Goal: Information Seeking & Learning: Get advice/opinions

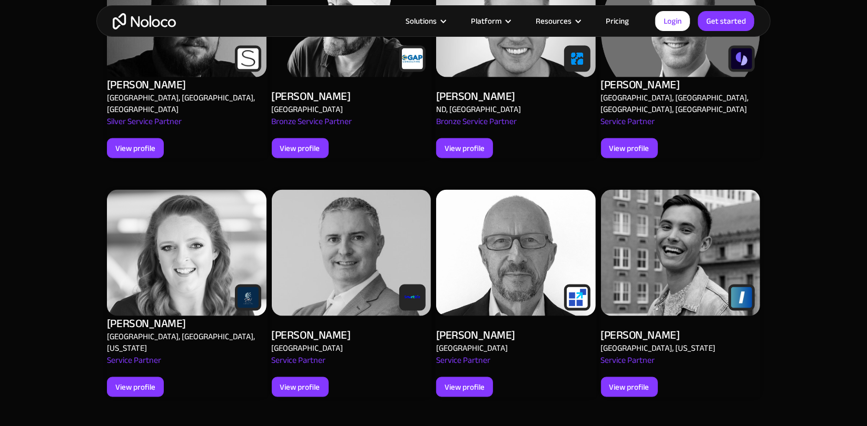
scroll to position [1329, 0]
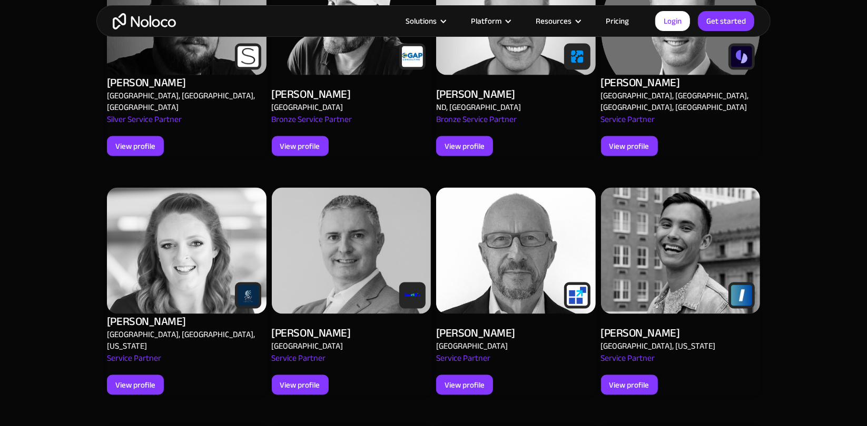
click at [171, 314] on div "[PERSON_NAME]" at bounding box center [146, 321] width 79 height 15
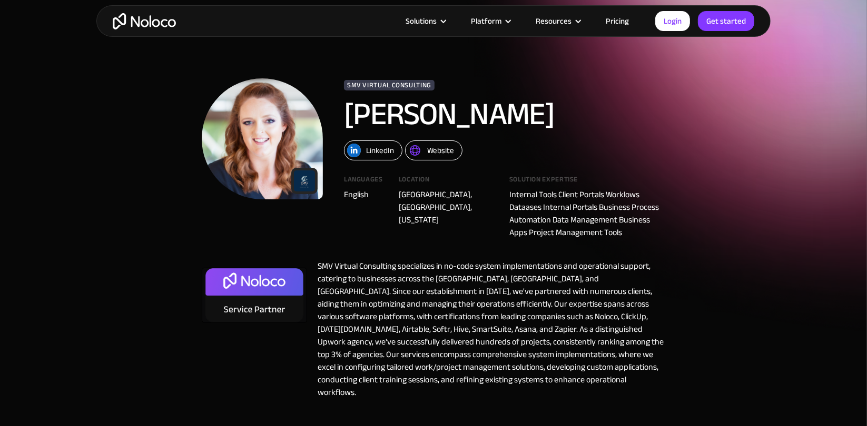
scroll to position [24, 0]
click at [434, 149] on div "Website" at bounding box center [440, 151] width 27 height 14
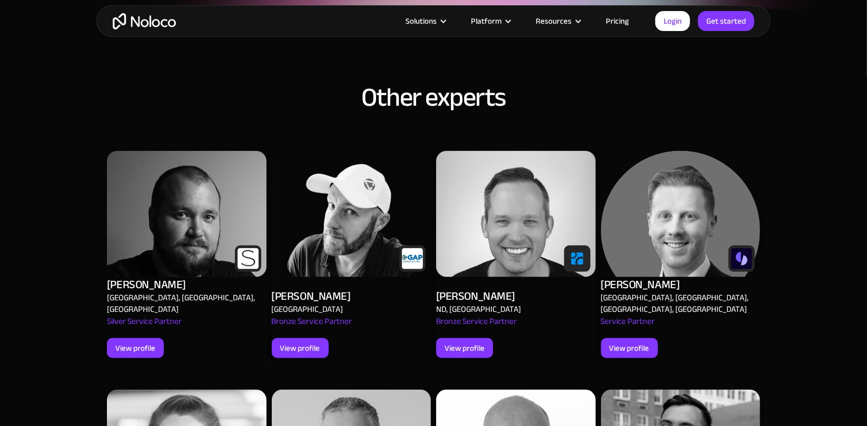
scroll to position [1129, 0]
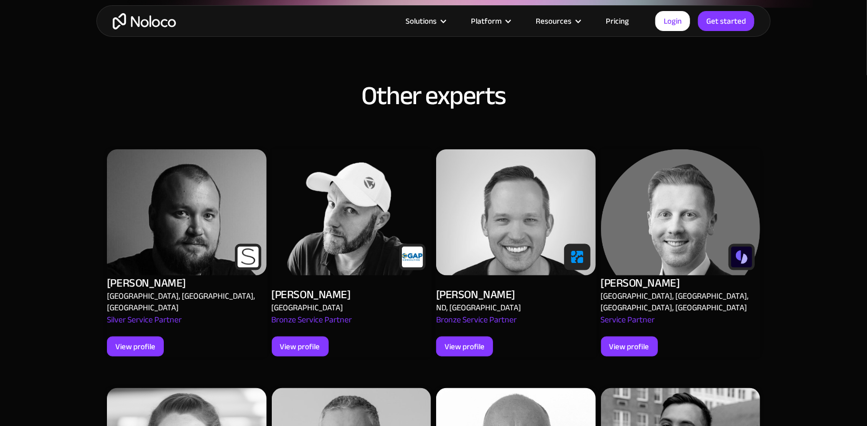
click at [466, 287] on div "[PERSON_NAME]" at bounding box center [475, 294] width 79 height 15
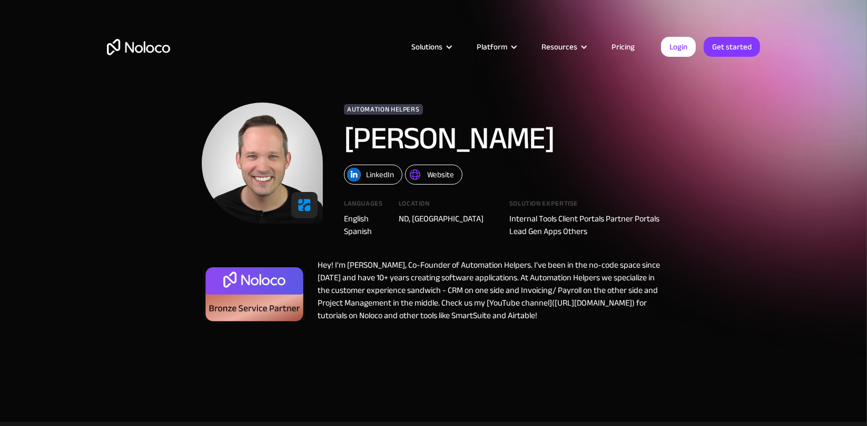
click at [448, 177] on div "Website" at bounding box center [440, 175] width 27 height 14
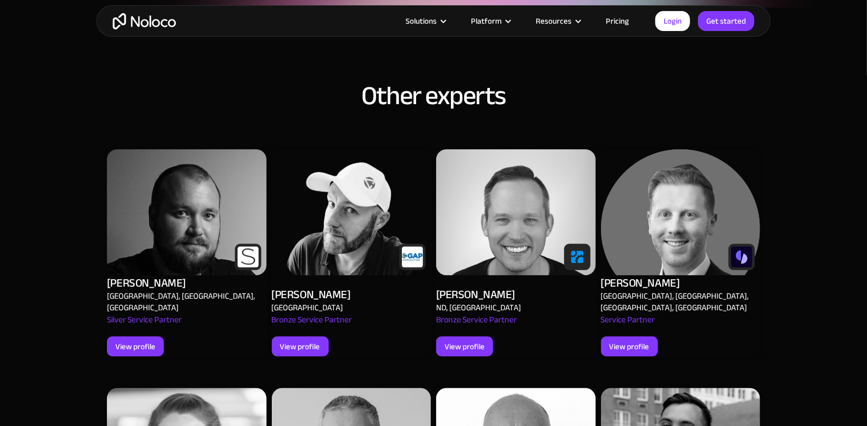
click at [172, 276] on div "[PERSON_NAME]" at bounding box center [146, 283] width 79 height 15
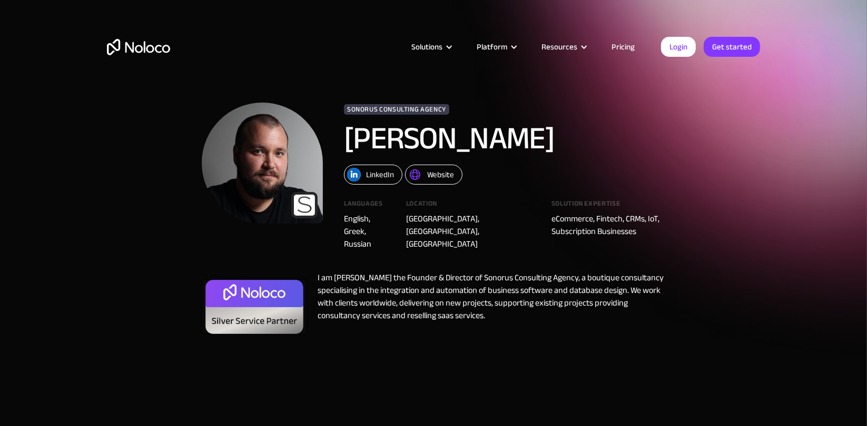
click at [449, 284] on div "I am [PERSON_NAME] the Founder & Director of Sonorus Consulting Agency, a bouti…" at bounding box center [486, 306] width 358 height 68
click at [559, 290] on div "I am [PERSON_NAME] the Founder & Director of Sonorus Consulting Agency, a bouti…" at bounding box center [486, 306] width 358 height 68
click at [455, 302] on div "I am [PERSON_NAME] the Founder & Director of Sonorus Consulting Agency, a bouti…" at bounding box center [486, 306] width 358 height 68
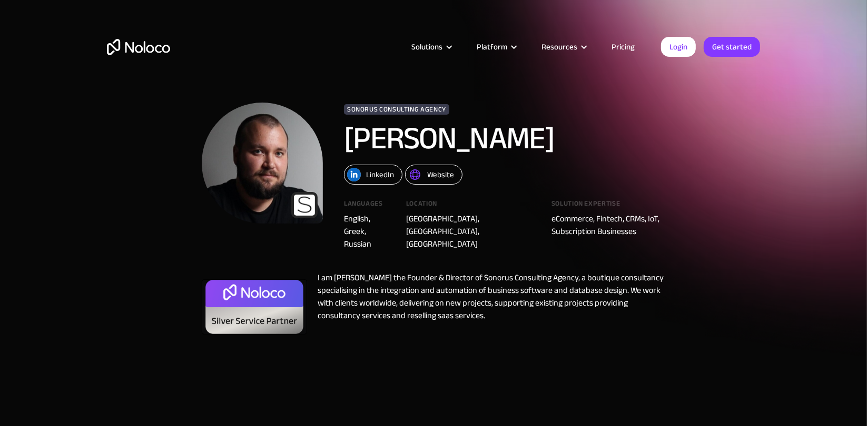
click at [520, 306] on div "I am [PERSON_NAME] the Founder & Director of Sonorus Consulting Agency, a bouti…" at bounding box center [486, 306] width 358 height 68
click at [438, 178] on div "Website" at bounding box center [440, 175] width 27 height 14
